Goal: Transaction & Acquisition: Purchase product/service

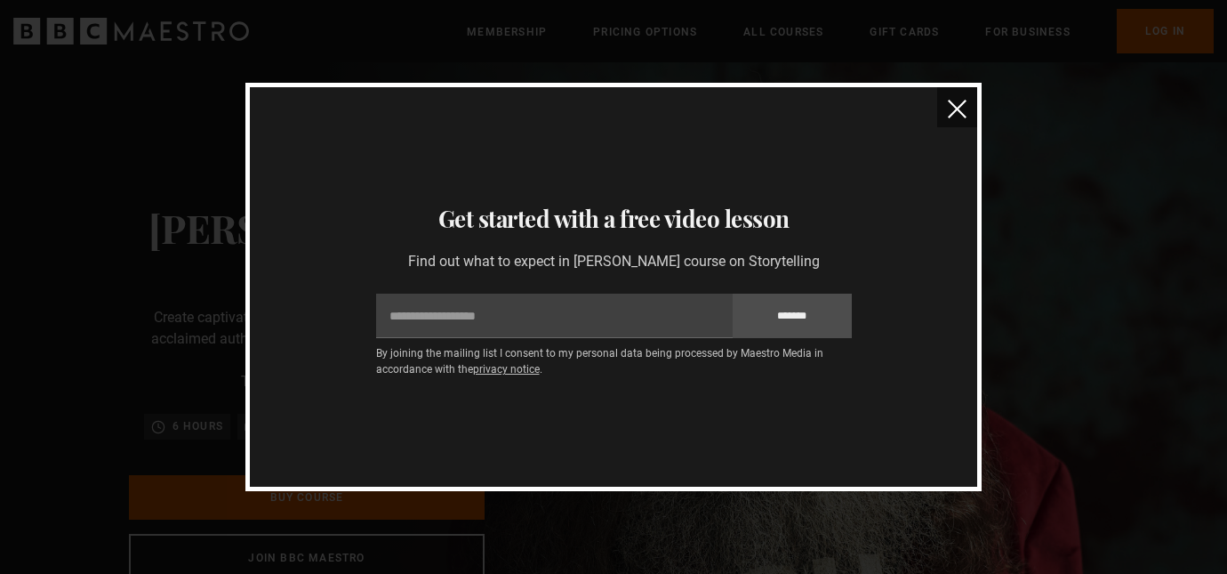
click at [954, 106] on img "close" at bounding box center [957, 109] width 19 height 19
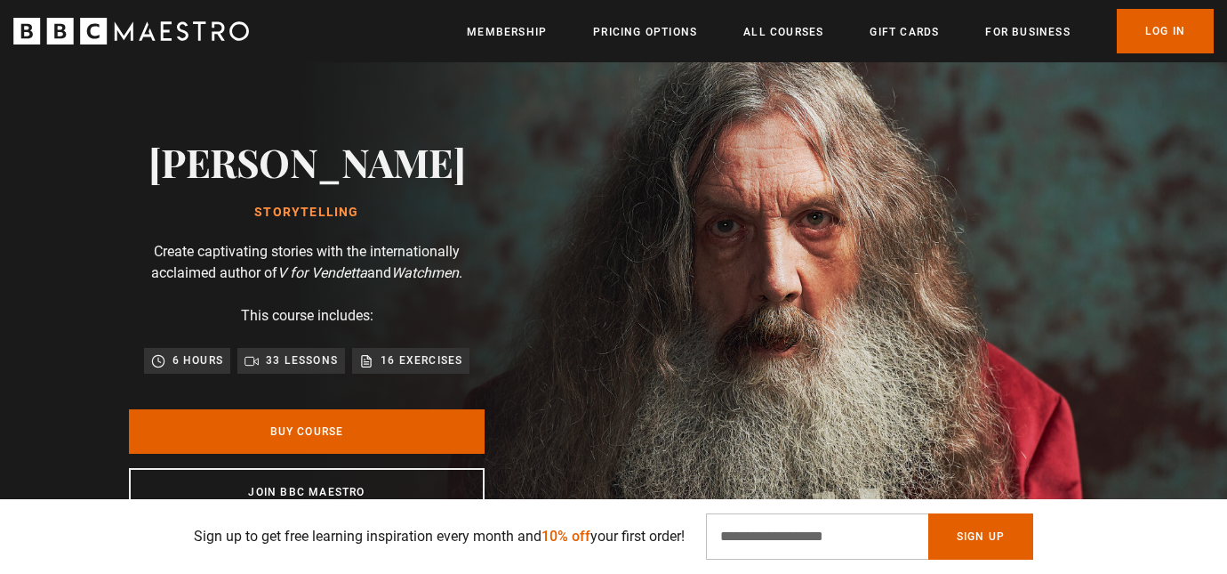
scroll to position [109, 0]
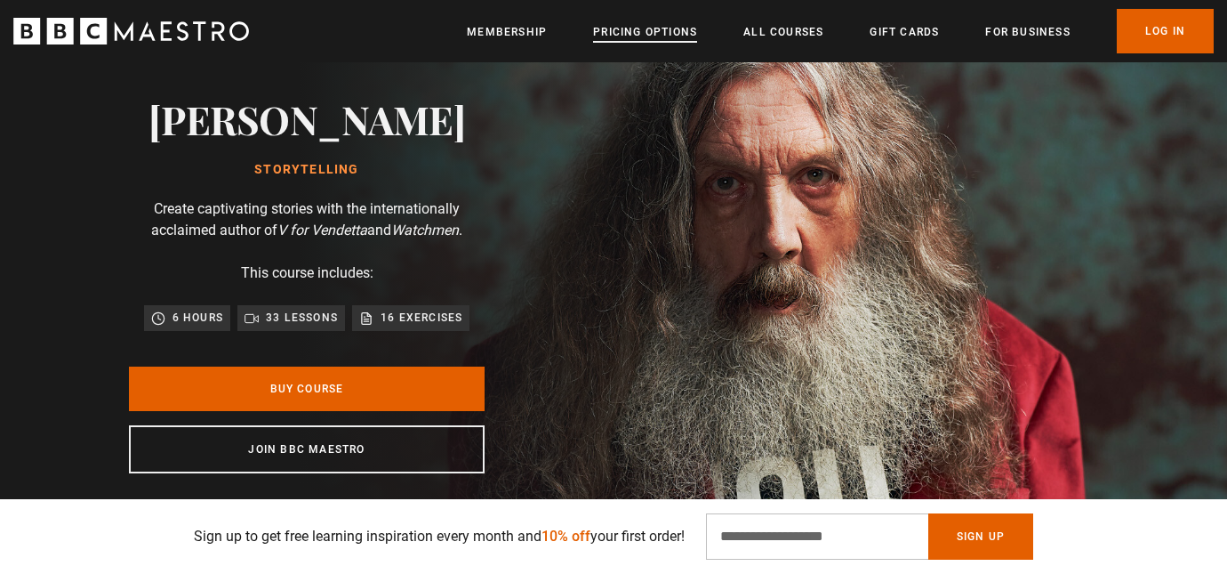
click at [647, 34] on link "Pricing Options" at bounding box center [645, 32] width 104 height 18
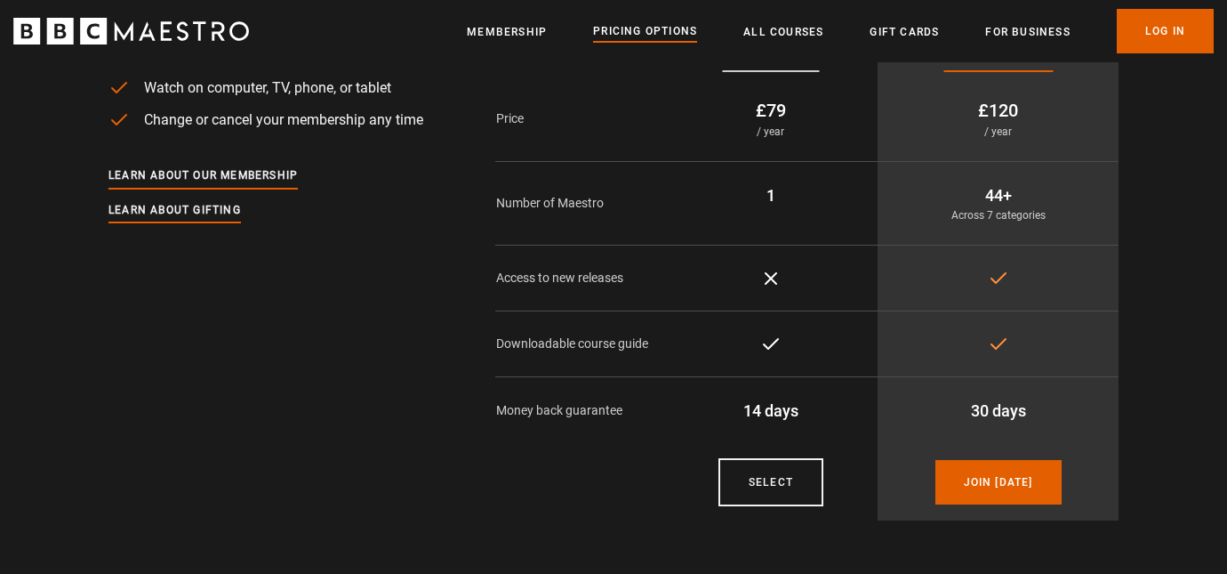
scroll to position [157, 0]
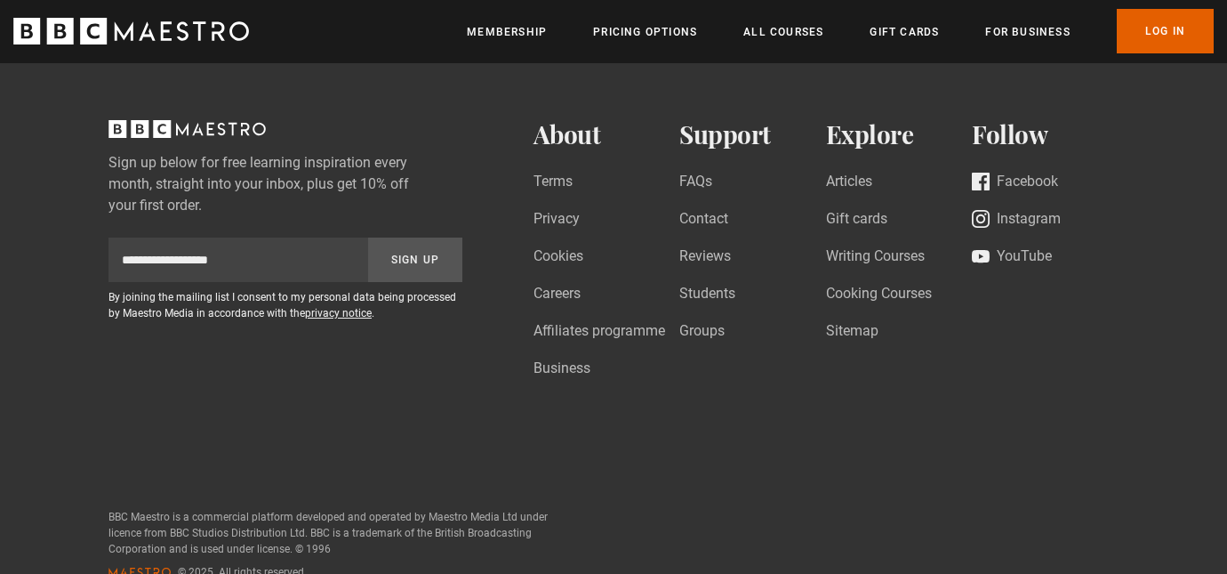
scroll to position [6731, 0]
